Goal: Transaction & Acquisition: Purchase product/service

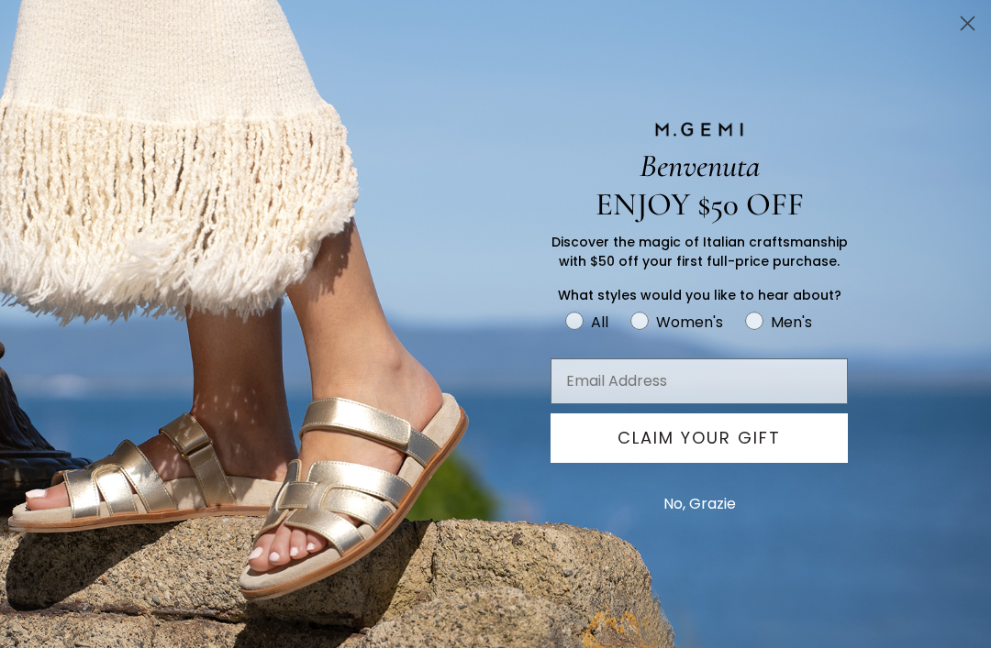
click at [967, 16] on circle "Close dialog" at bounding box center [967, 23] width 30 height 30
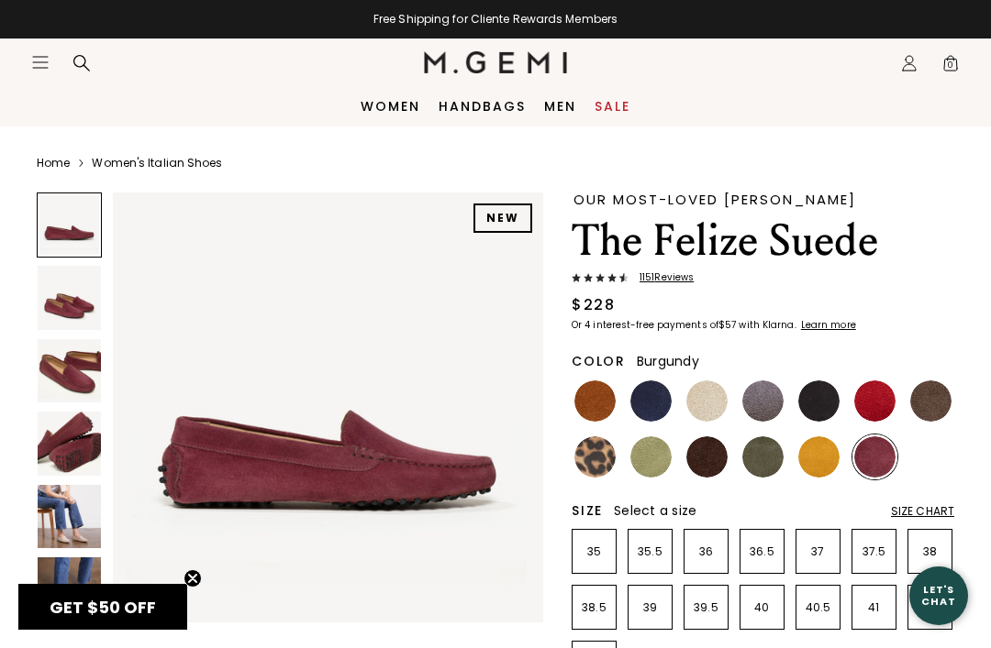
click at [884, 448] on img at bounding box center [874, 457] width 41 height 41
click at [880, 458] on img at bounding box center [874, 457] width 41 height 41
click at [869, 395] on img at bounding box center [874, 401] width 41 height 41
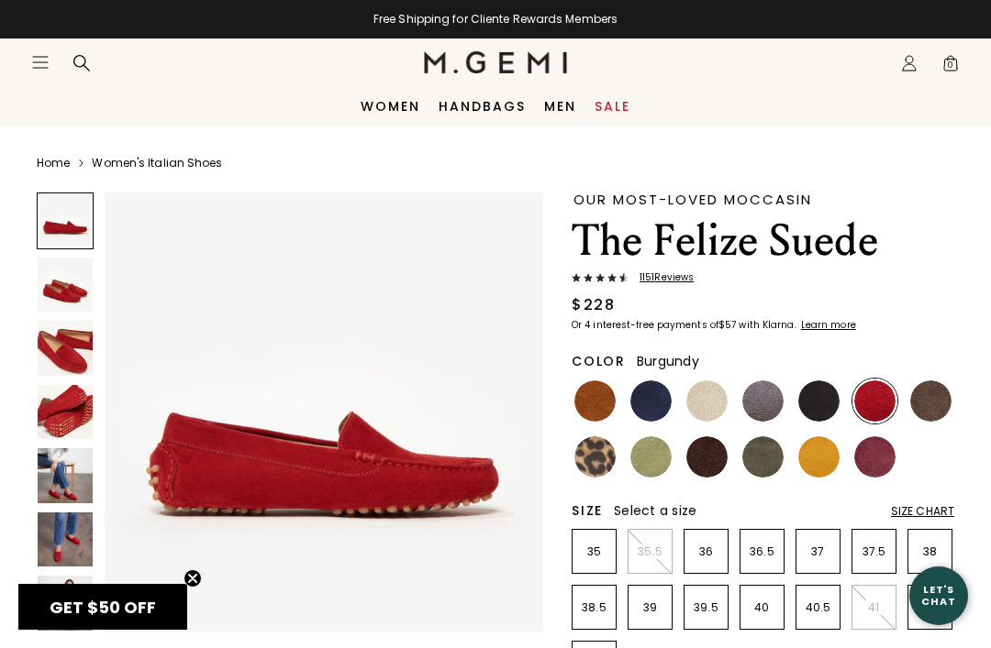
click at [871, 461] on img at bounding box center [874, 457] width 41 height 41
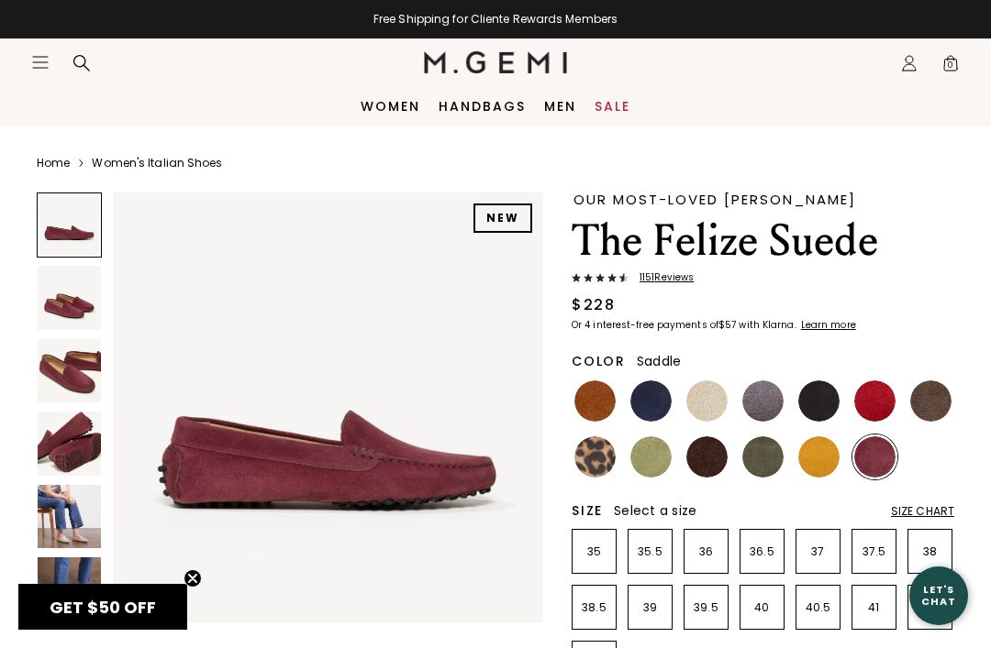
click at [597, 385] on img at bounding box center [594, 401] width 41 height 41
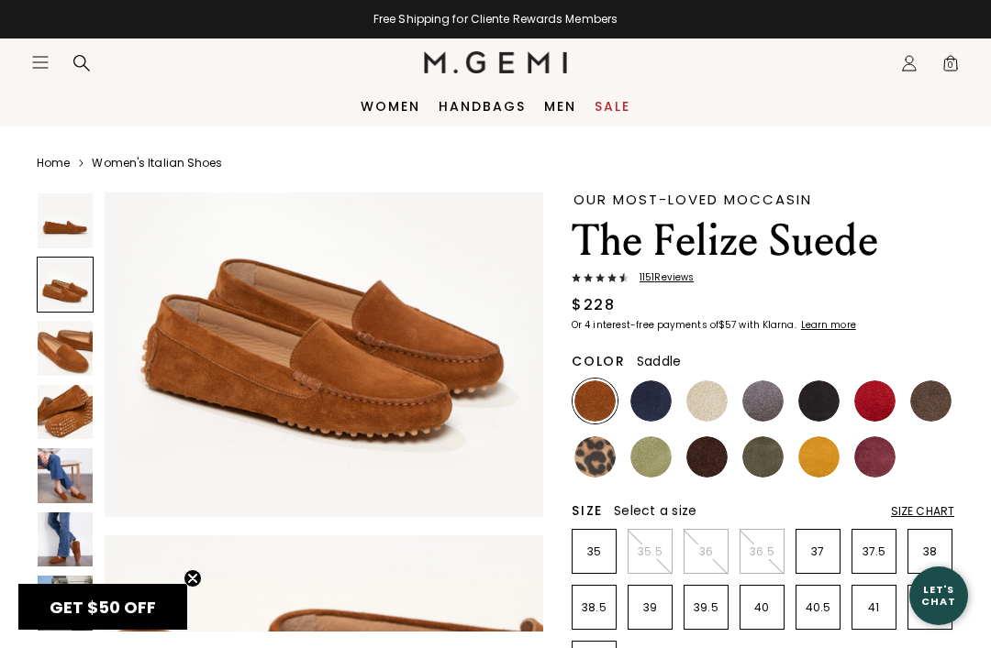
click at [399, 114] on link "Women" at bounding box center [390, 106] width 60 height 15
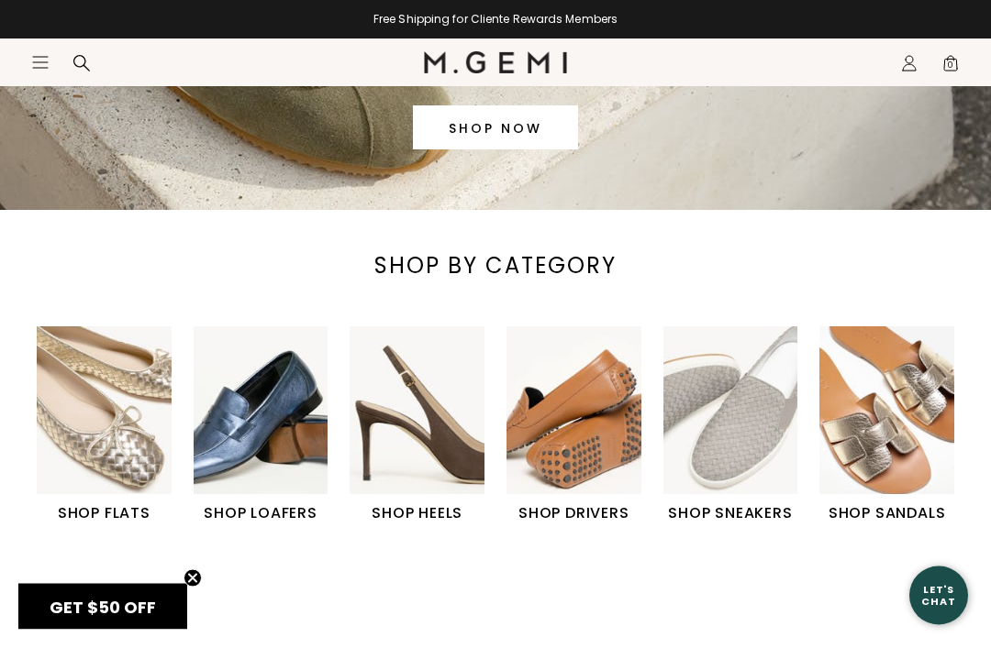
scroll to position [396, 0]
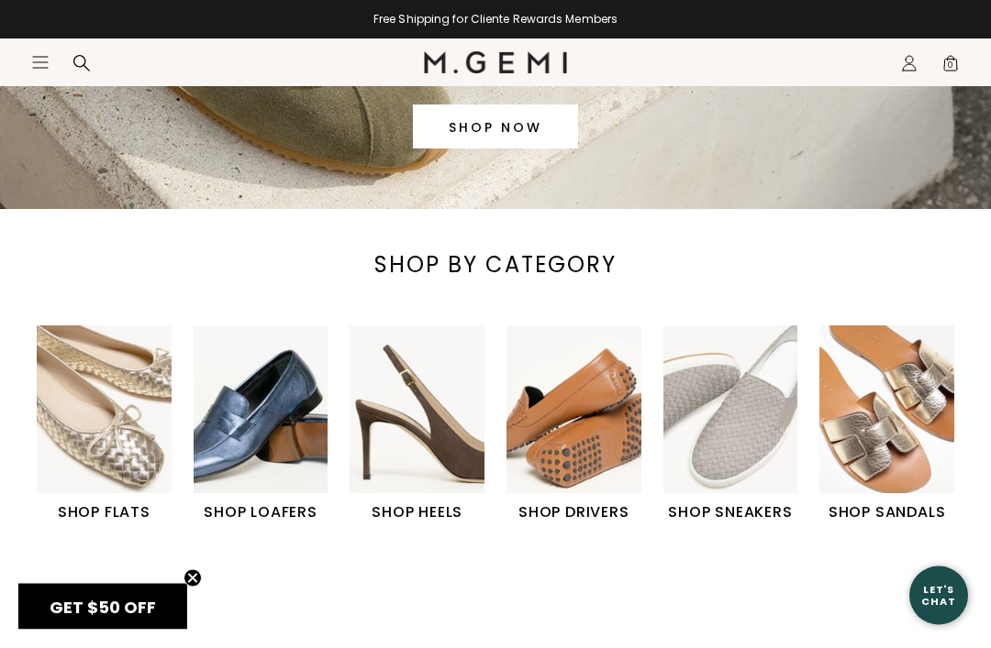
click at [253, 471] on img "2 / 6" at bounding box center [261, 411] width 135 height 168
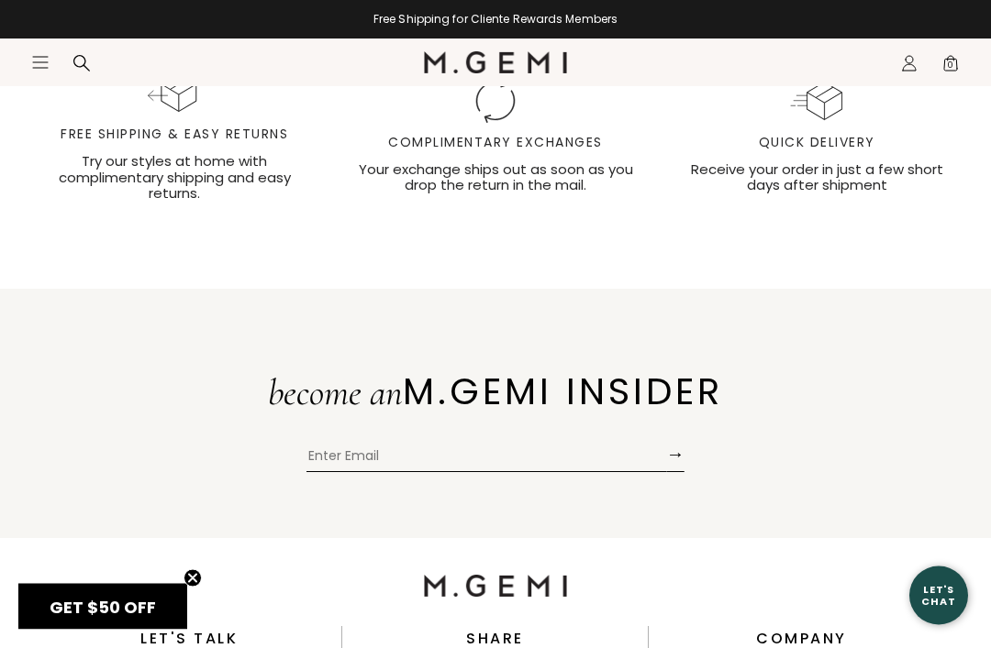
scroll to position [3708, 0]
click at [9, 179] on div "Free shipping and easy returns icon Free Shipping & Easy Returns Try our styles…" at bounding box center [495, 109] width 991 height 257
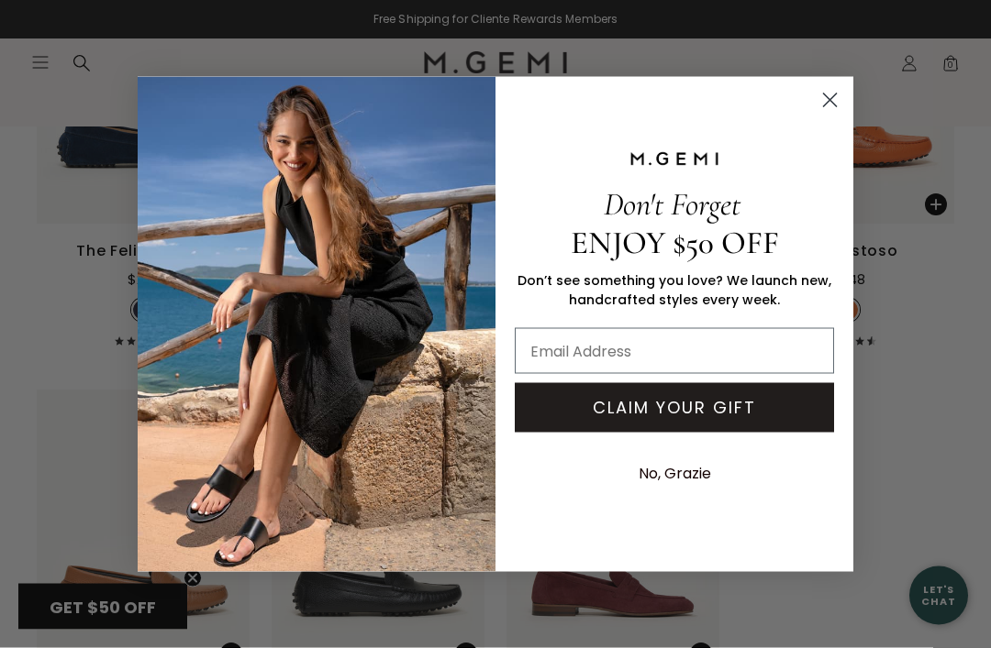
scroll to position [2718, 0]
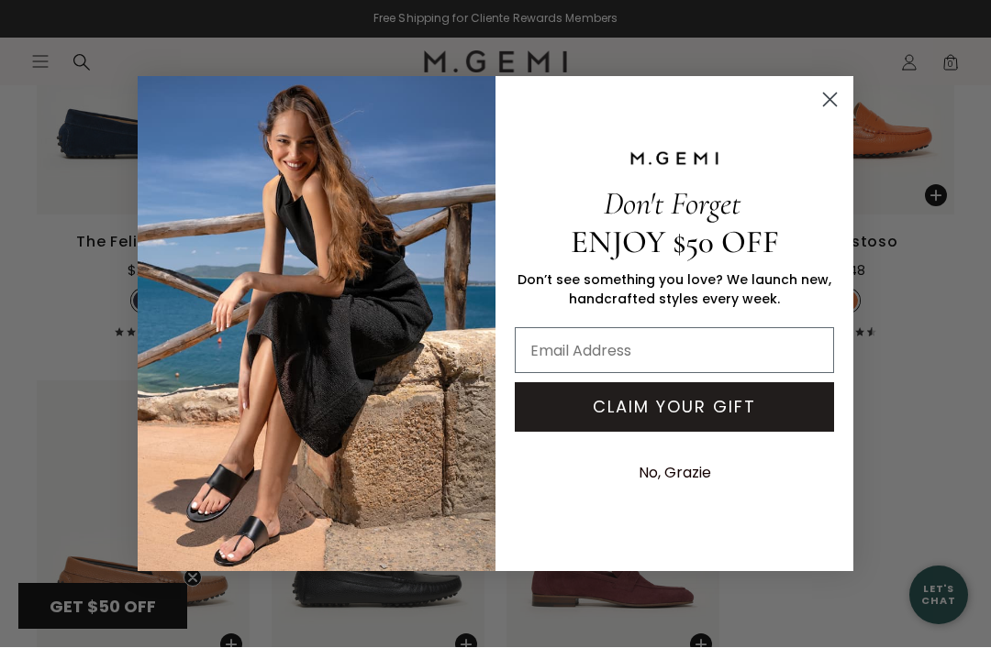
click at [826, 91] on circle "Close dialog" at bounding box center [829, 99] width 30 height 30
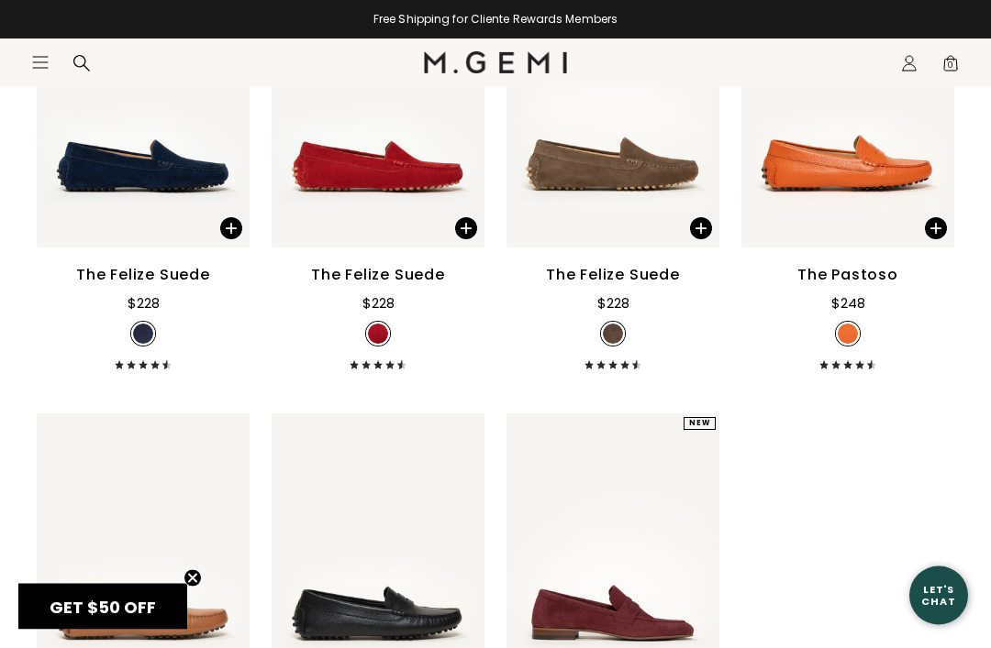
scroll to position [2722, 0]
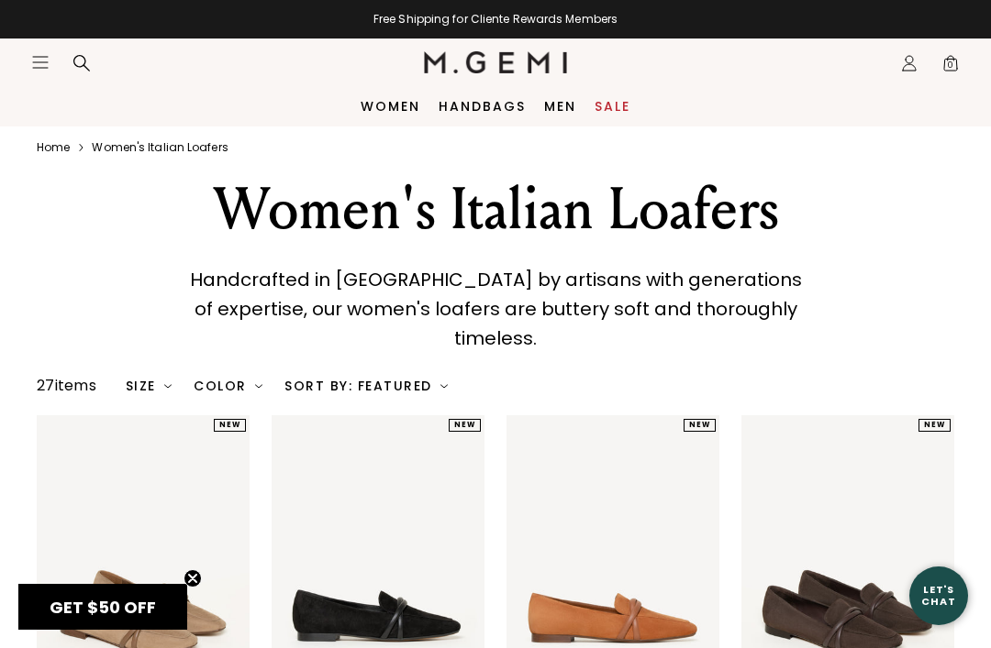
scroll to position [0, 0]
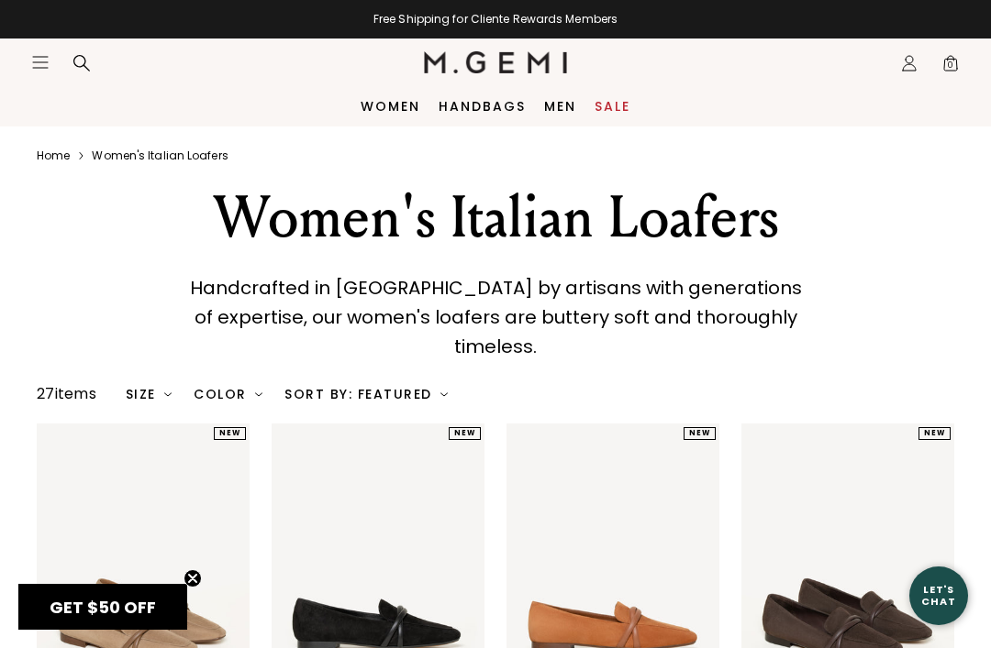
click at [144, 387] on div "Size" at bounding box center [149, 394] width 47 height 15
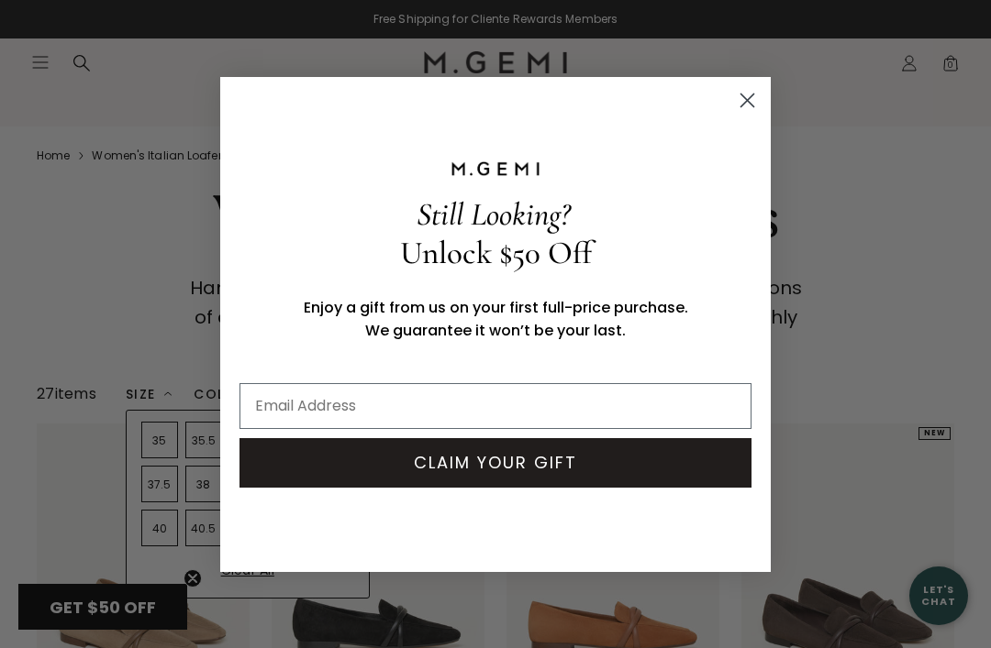
click at [753, 99] on circle "Close dialog" at bounding box center [747, 99] width 30 height 30
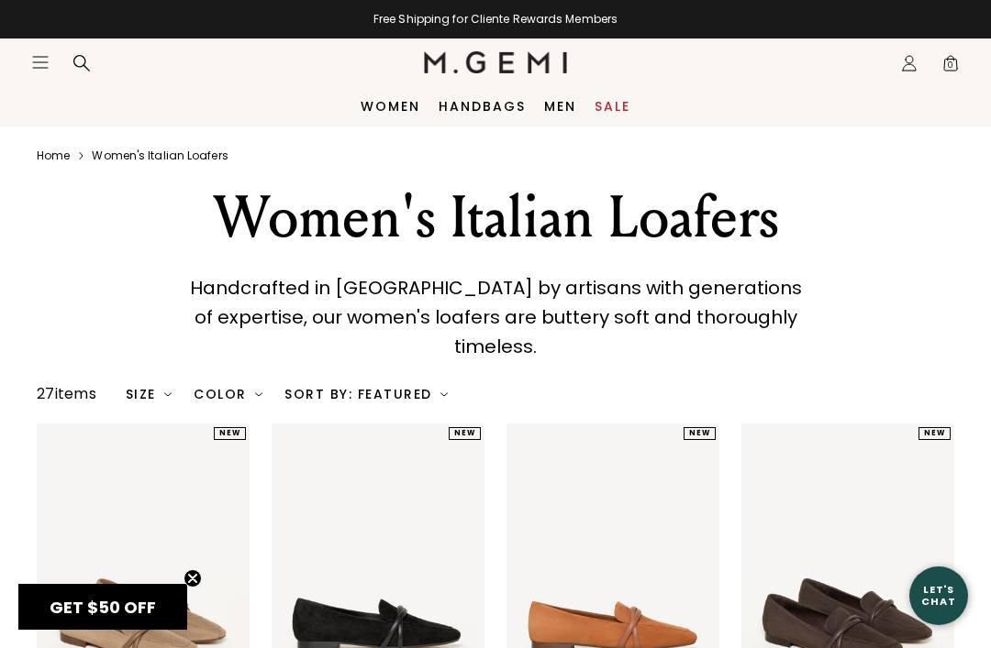
click at [149, 387] on div "Size" at bounding box center [149, 394] width 47 height 15
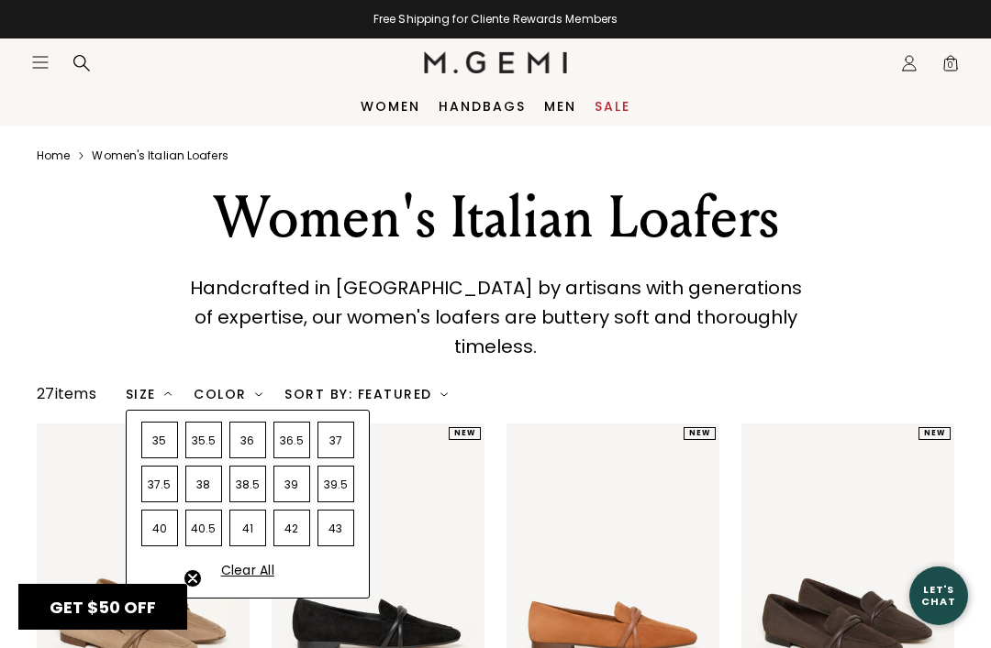
click at [306, 471] on div "39" at bounding box center [291, 484] width 37 height 37
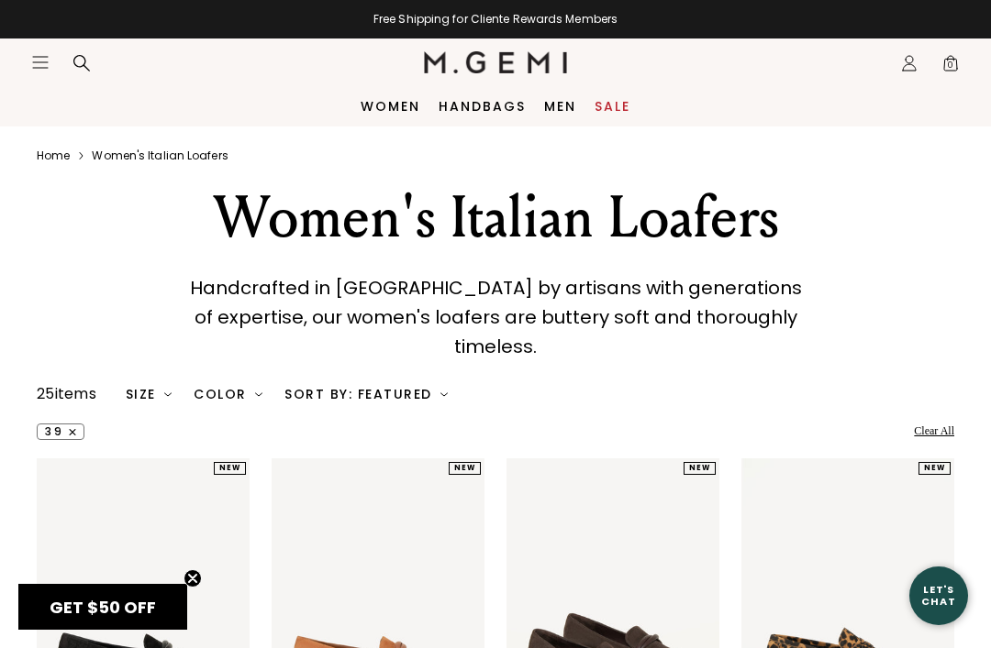
click at [220, 388] on div "Color" at bounding box center [228, 394] width 69 height 15
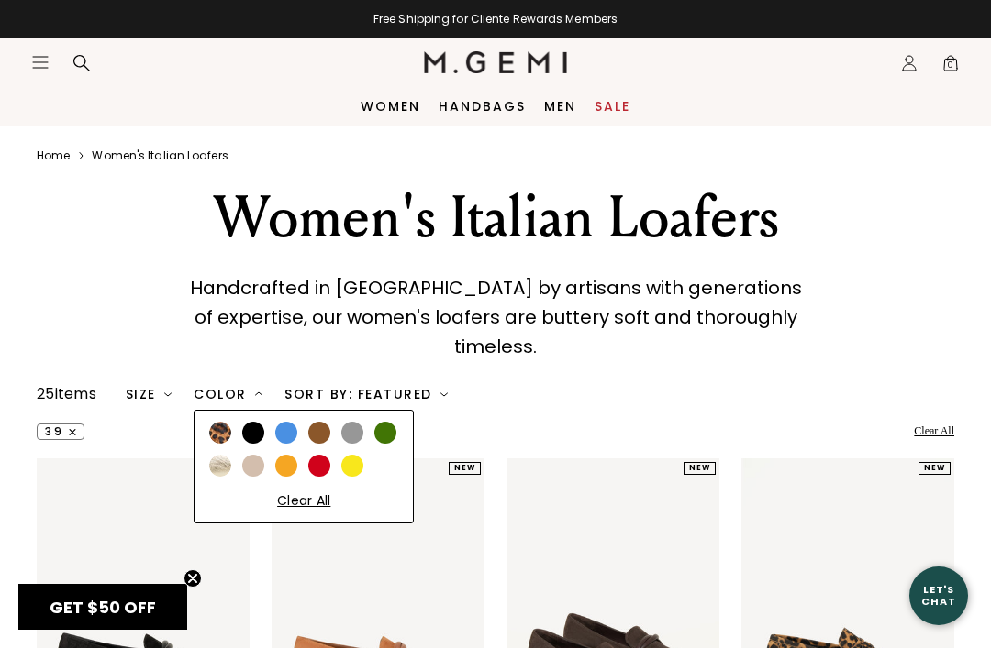
click at [360, 423] on div at bounding box center [352, 433] width 22 height 22
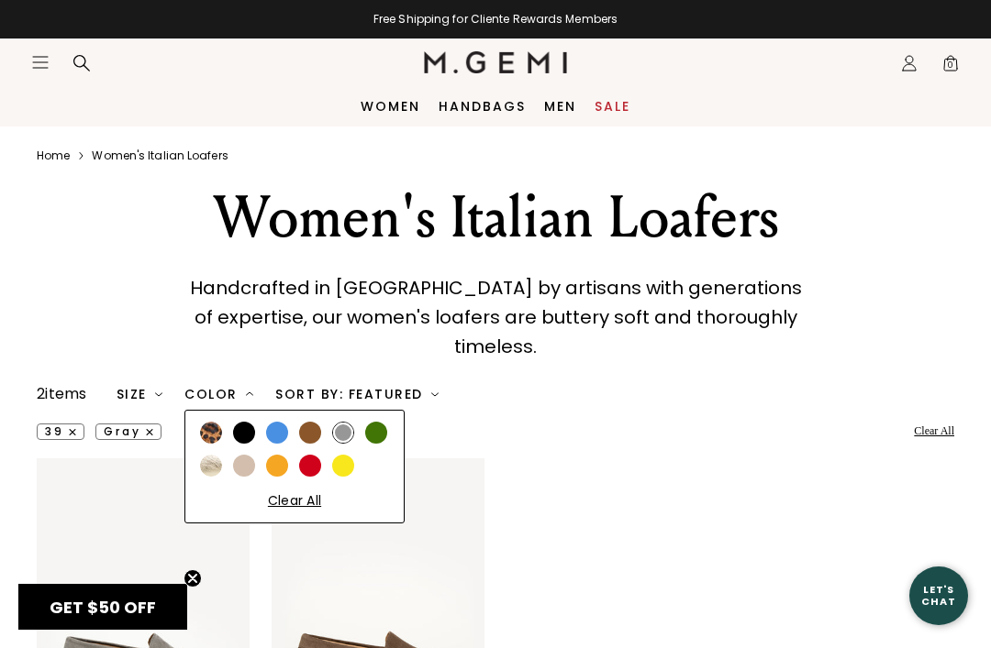
click at [247, 422] on div at bounding box center [244, 433] width 22 height 22
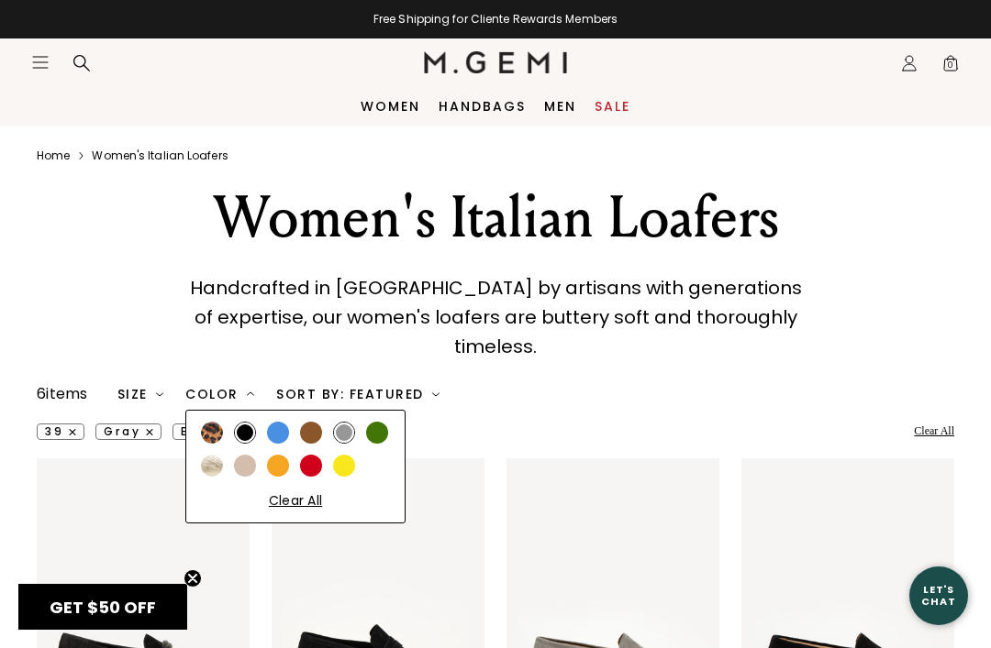
click at [289, 423] on div at bounding box center [278, 433] width 22 height 22
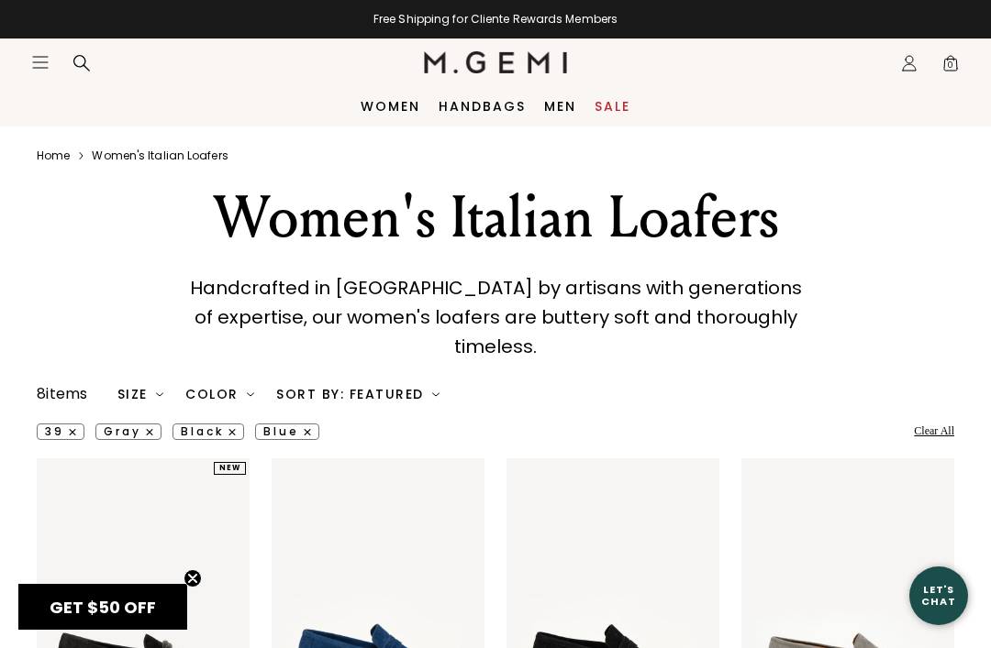
click at [586, 424] on div "39 gray black blue Clear All" at bounding box center [495, 432] width 917 height 17
click at [411, 389] on div "Sort By: Featured" at bounding box center [357, 394] width 163 height 15
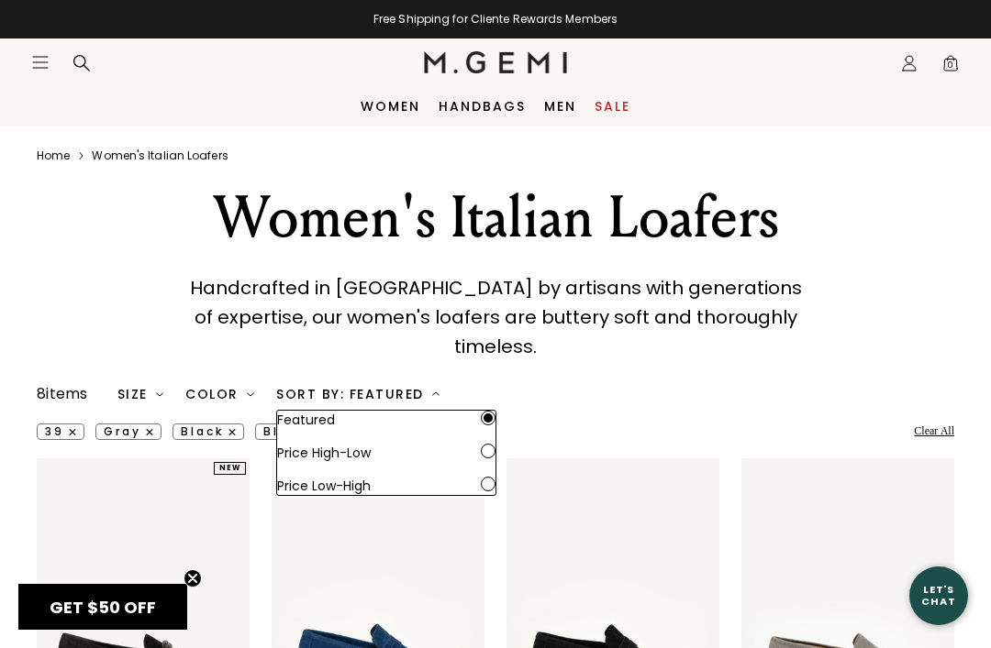
click at [494, 477] on input "radio" at bounding box center [488, 484] width 15 height 15
radio input "true"
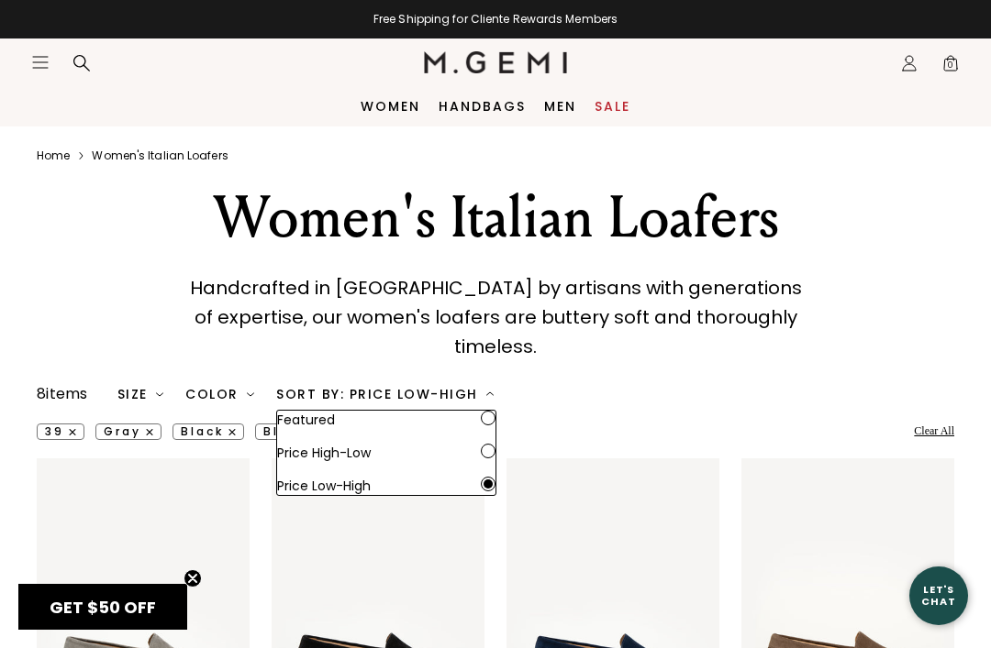
click at [704, 405] on div "39 gray black blue Clear All" at bounding box center [495, 422] width 917 height 35
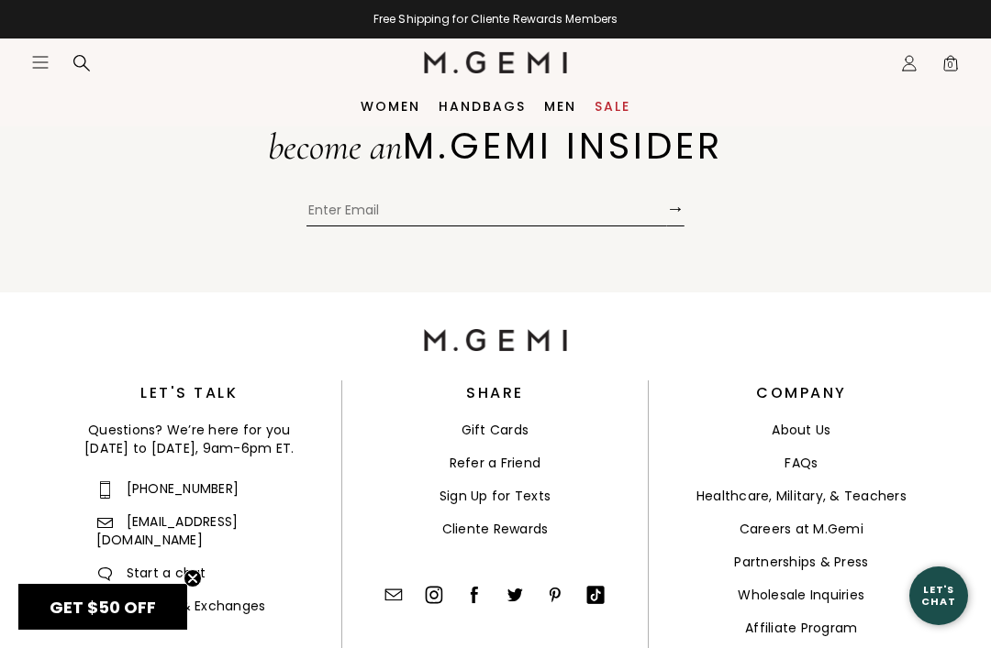
scroll to position [1753, 0]
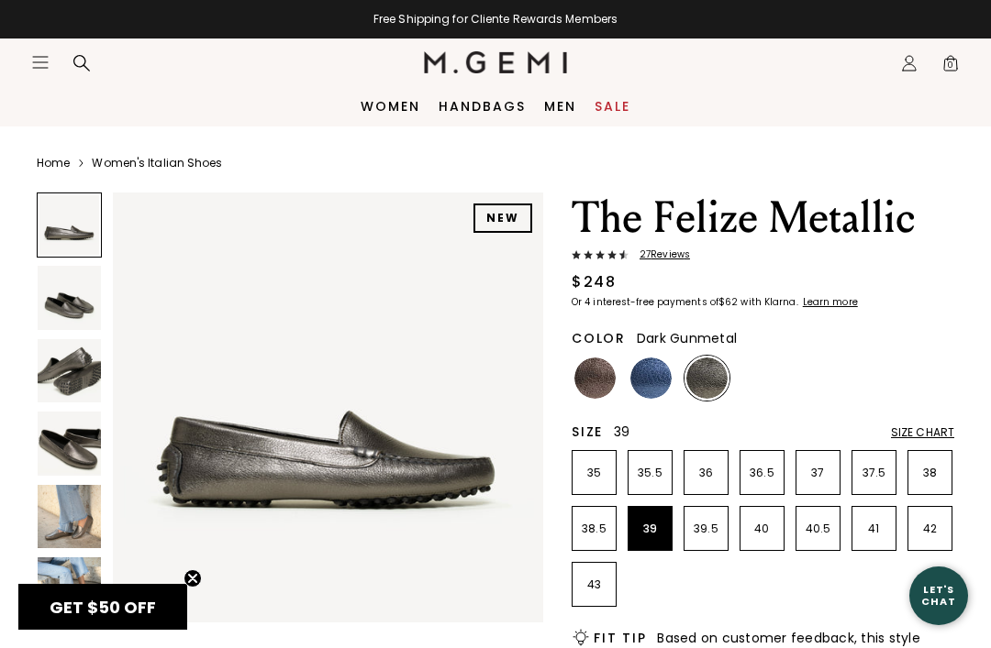
click at [657, 534] on p "39" at bounding box center [649, 529] width 43 height 15
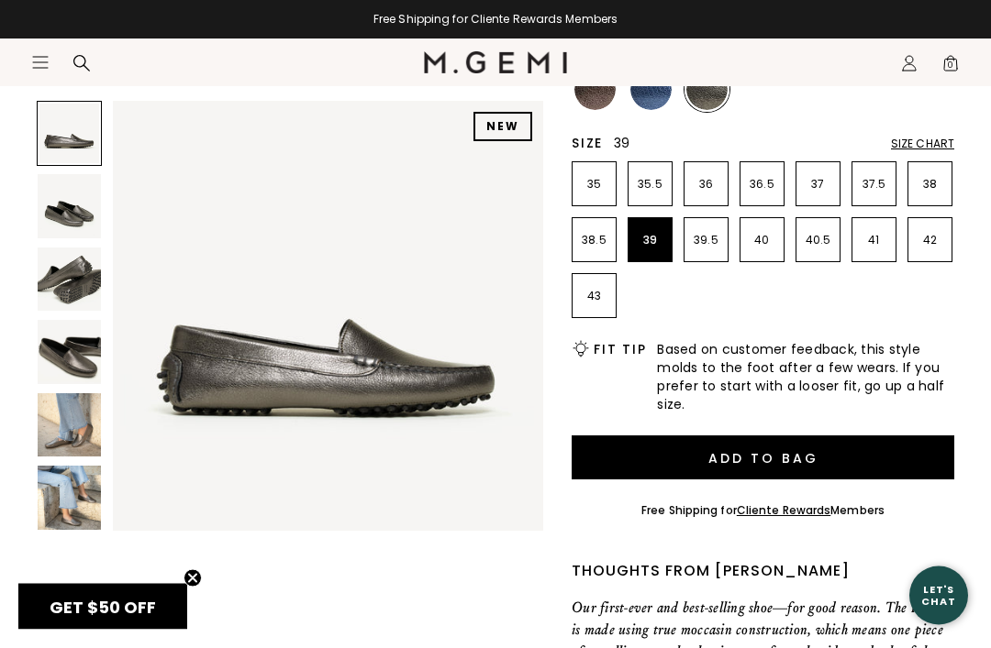
scroll to position [289, 0]
click at [848, 460] on button "Add to Bag" at bounding box center [762, 458] width 382 height 44
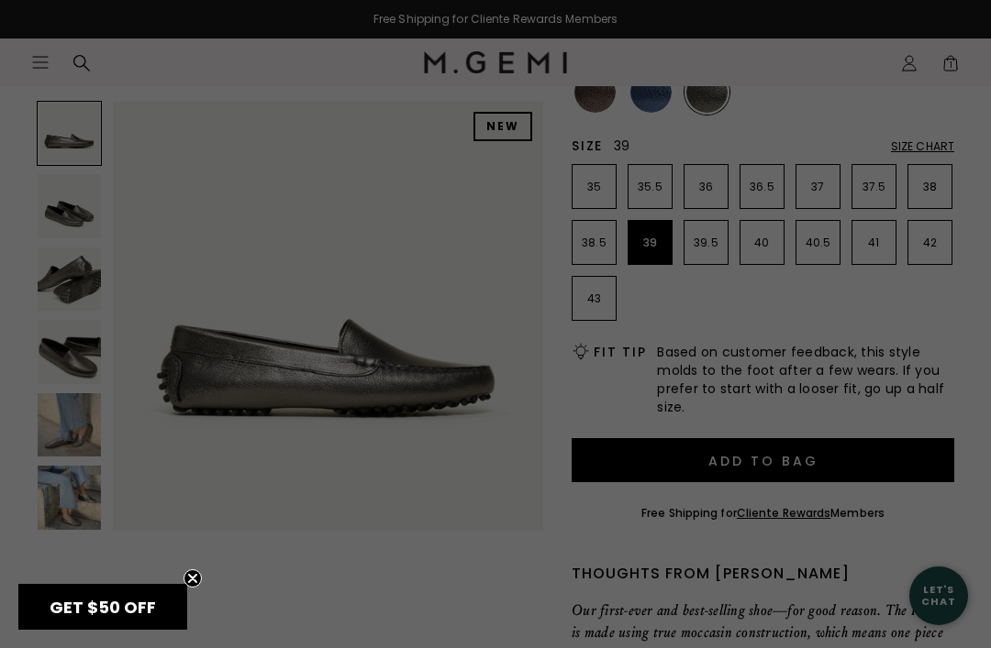
scroll to position [0, 0]
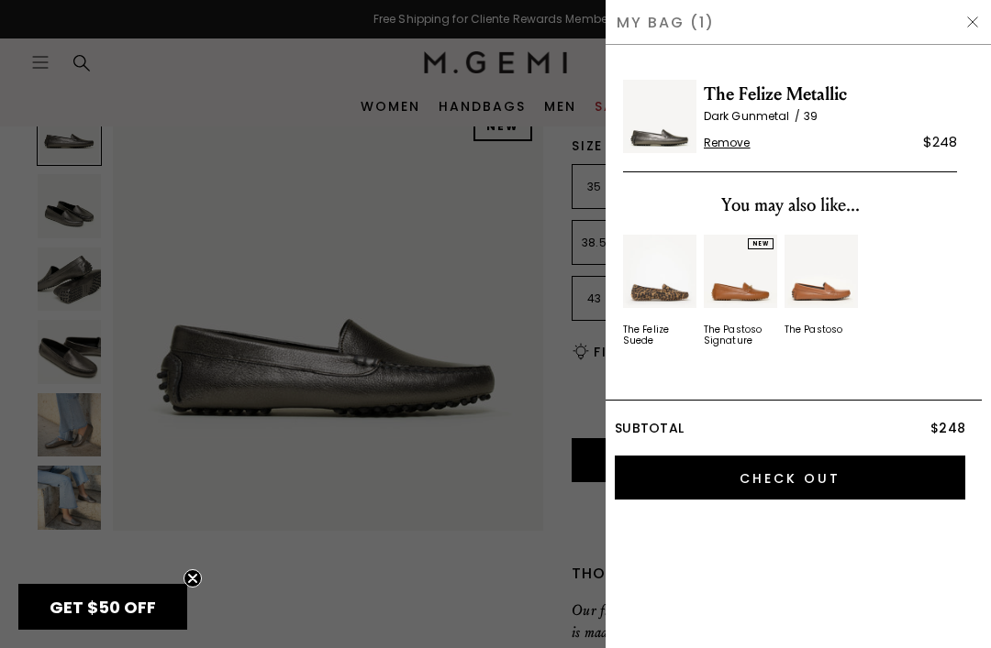
click at [547, 511] on div at bounding box center [495, 324] width 991 height 648
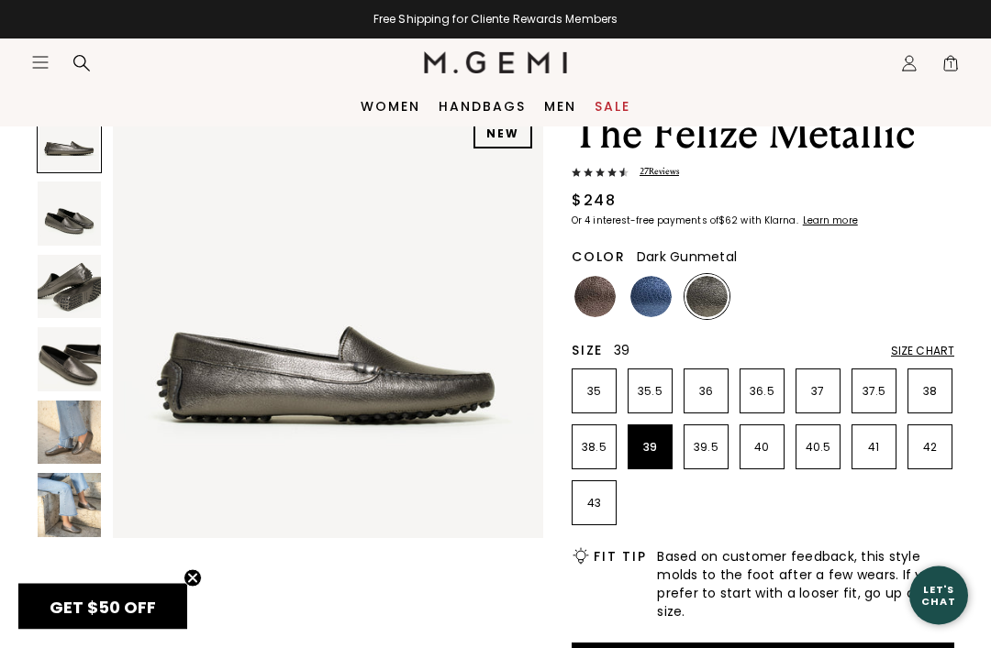
scroll to position [84, 0]
click at [665, 302] on img at bounding box center [650, 296] width 41 height 41
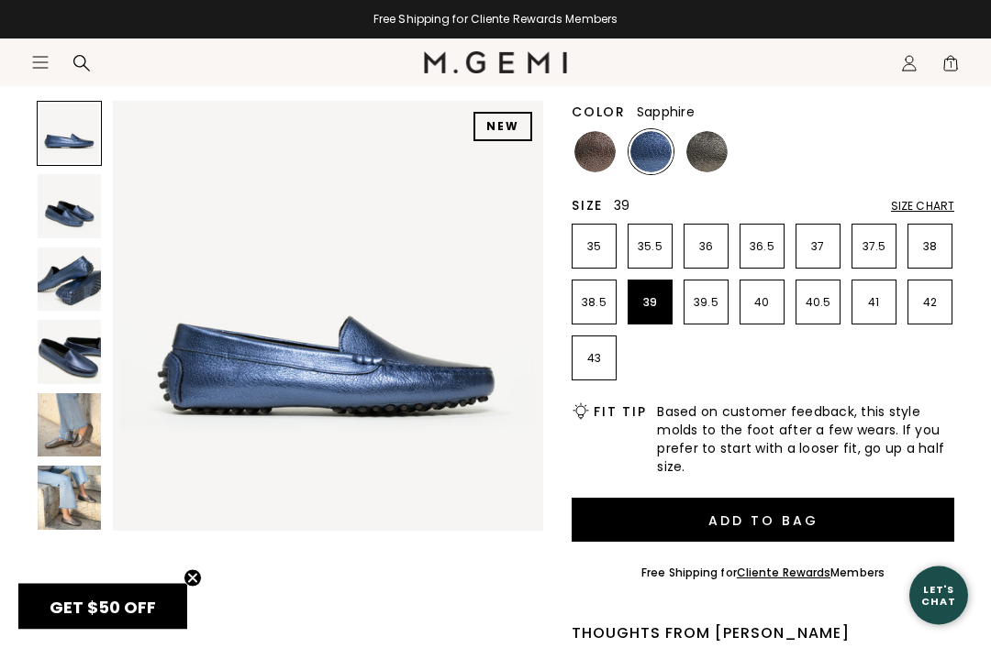
scroll to position [302, 0]
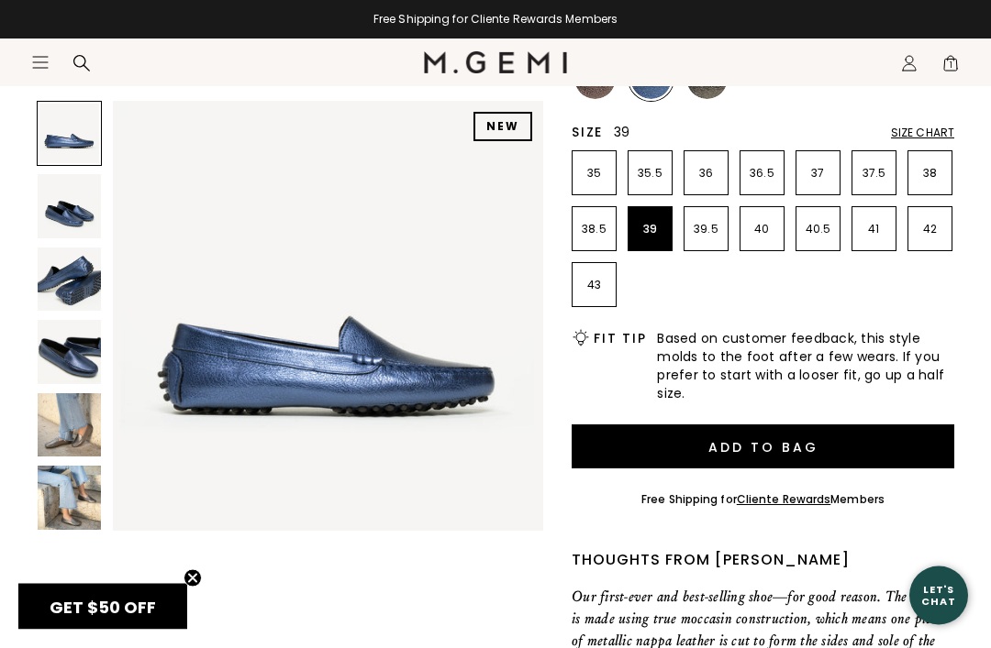
click at [873, 447] on button "Add to Bag" at bounding box center [762, 448] width 382 height 44
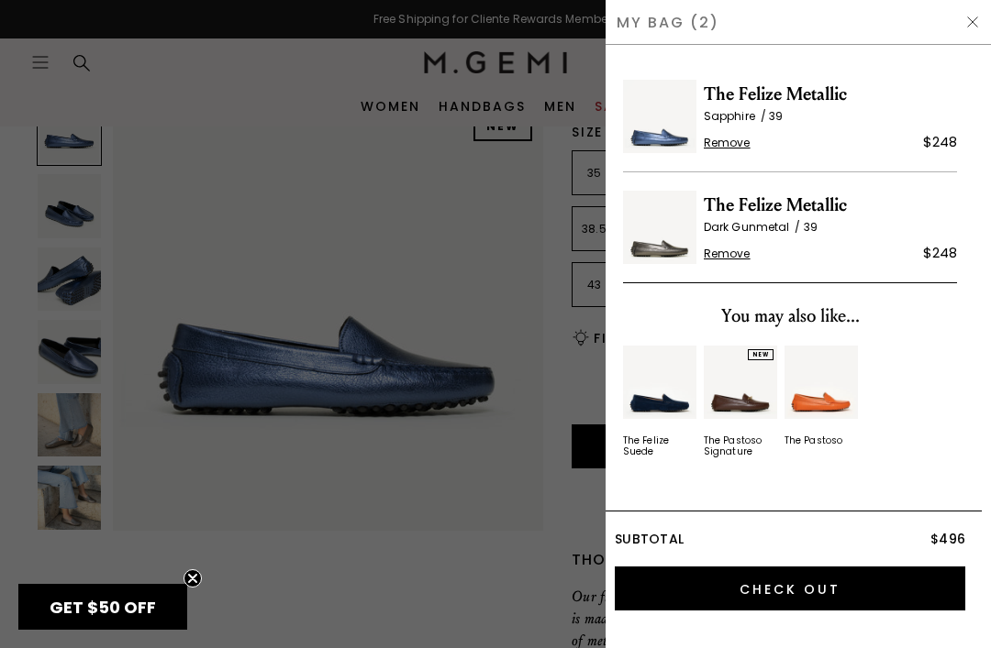
click at [842, 593] on input "Check Out" at bounding box center [790, 589] width 350 height 44
